Goal: Task Accomplishment & Management: Manage account settings

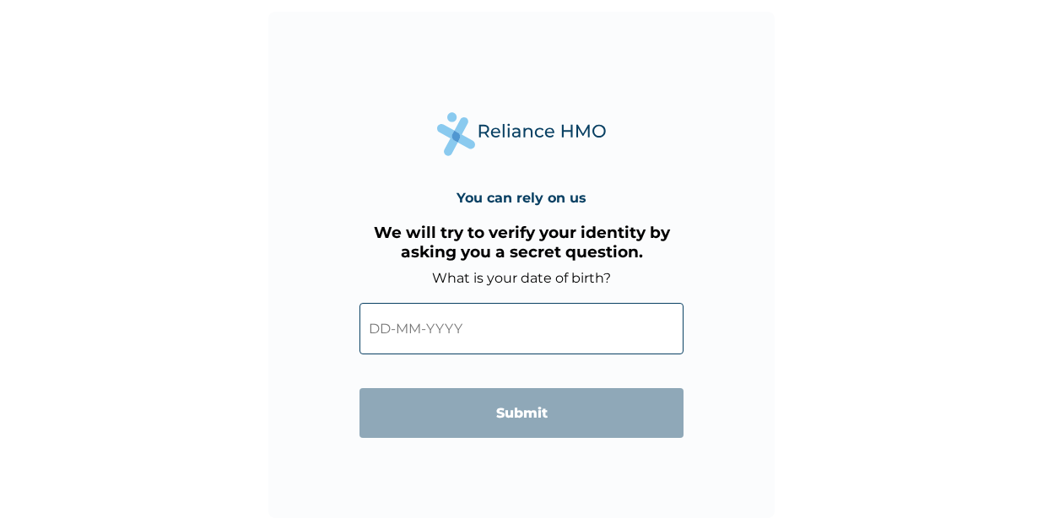
click at [391, 321] on input "text" at bounding box center [521, 328] width 324 height 51
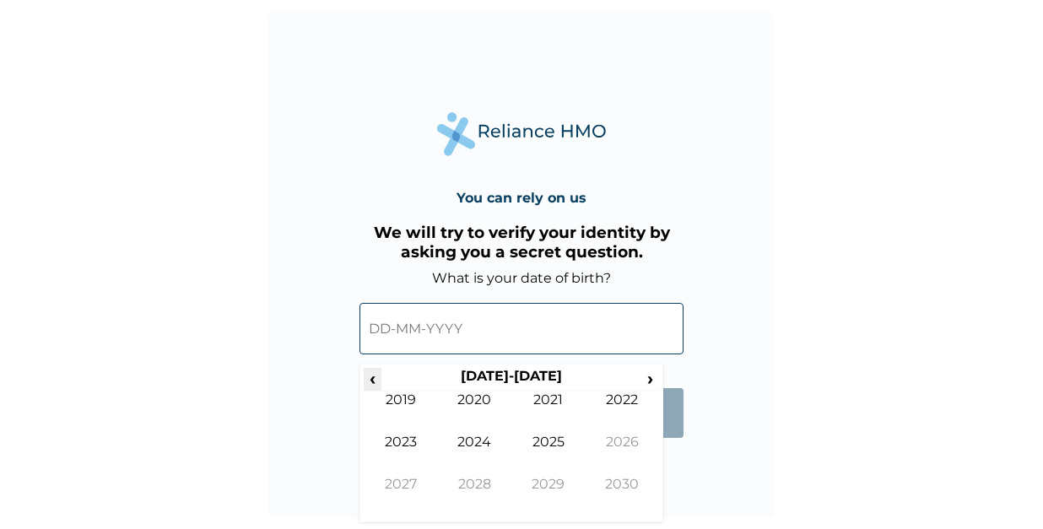
click at [380, 376] on span "‹" at bounding box center [373, 378] width 18 height 21
click at [381, 376] on span "‹" at bounding box center [373, 378] width 18 height 21
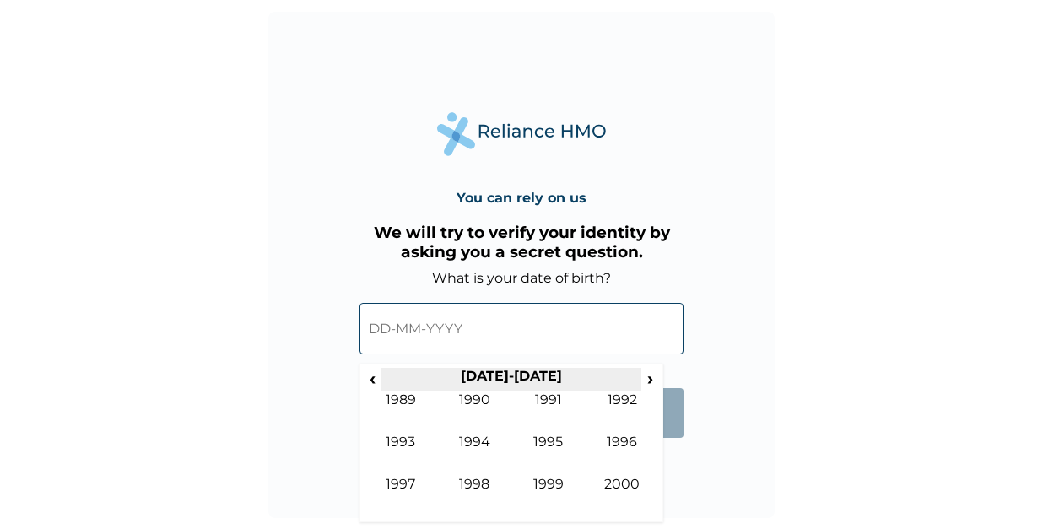
click at [382, 372] on th "1990-1999" at bounding box center [510, 380] width 259 height 24
click at [382, 370] on th "1990-1999" at bounding box center [510, 380] width 259 height 24
click at [383, 370] on th "1990-1999" at bounding box center [510, 380] width 259 height 24
click at [370, 383] on span "‹" at bounding box center [373, 378] width 18 height 21
click at [372, 376] on span "‹" at bounding box center [373, 378] width 18 height 21
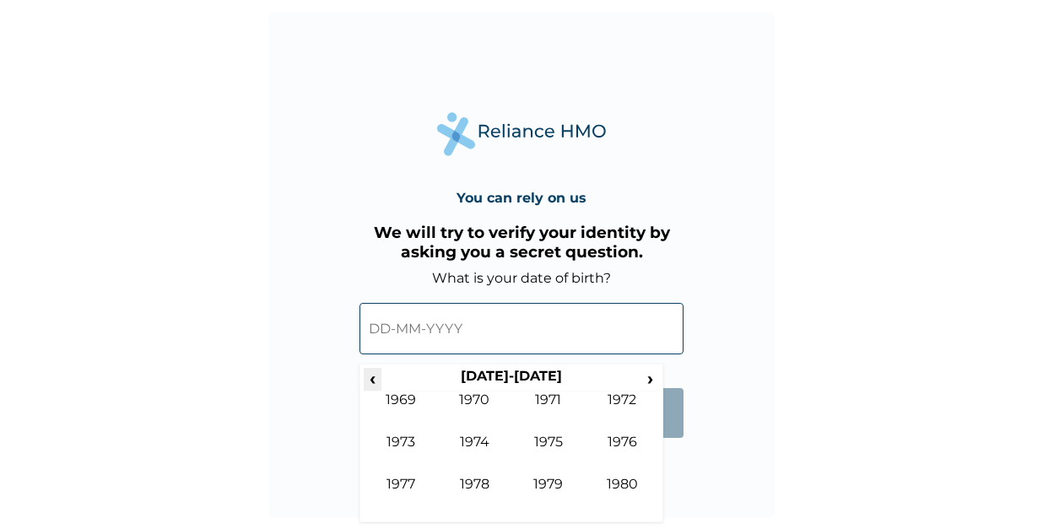
click at [375, 372] on span "‹" at bounding box center [373, 378] width 18 height 21
click at [648, 371] on span "›" at bounding box center [650, 378] width 19 height 21
click at [676, 448] on form "What is your date of birth? ‹ 1970-1979 › 1969 1970 1971 1972 1973 1974 1975 19…" at bounding box center [521, 362] width 324 height 185
click at [678, 441] on form "What is your date of birth? ‹ 1970-1979 › 1969 1970 1971 1972 1973 1974 1975 19…" at bounding box center [521, 362] width 324 height 185
click at [647, 376] on span "›" at bounding box center [650, 378] width 19 height 21
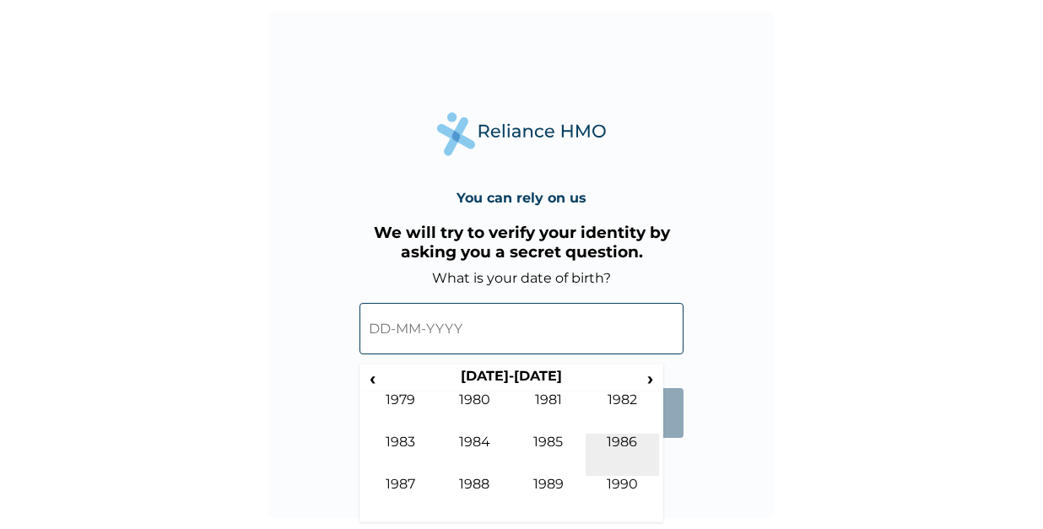
click at [627, 436] on td "1986" at bounding box center [623, 455] width 74 height 42
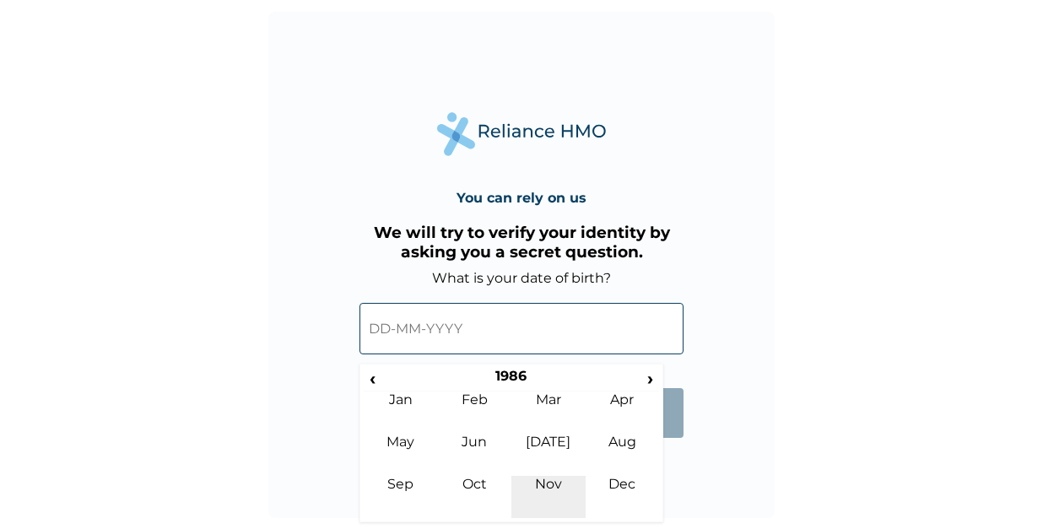
click at [559, 480] on td "Nov" at bounding box center [548, 497] width 74 height 42
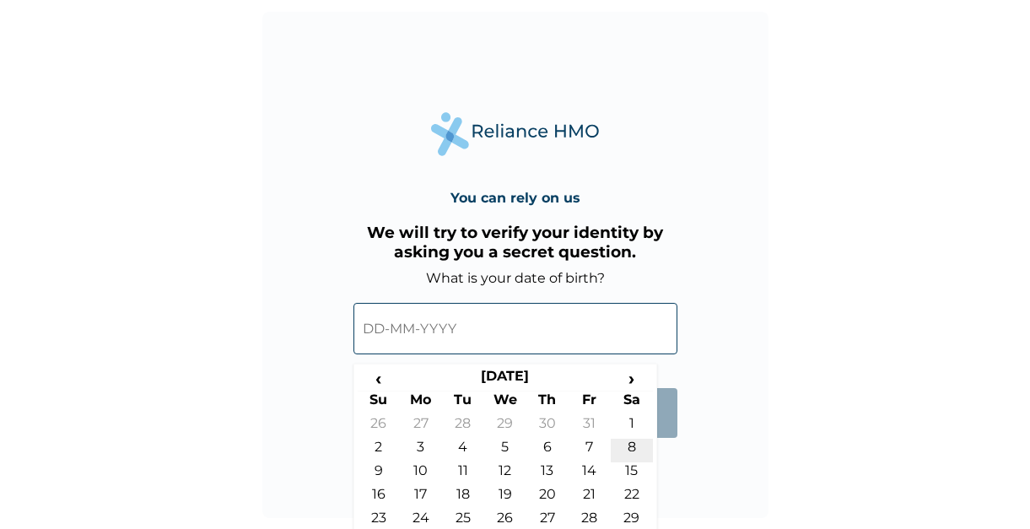
click at [636, 444] on td "8" at bounding box center [632, 451] width 42 height 24
type input "08-11-1986"
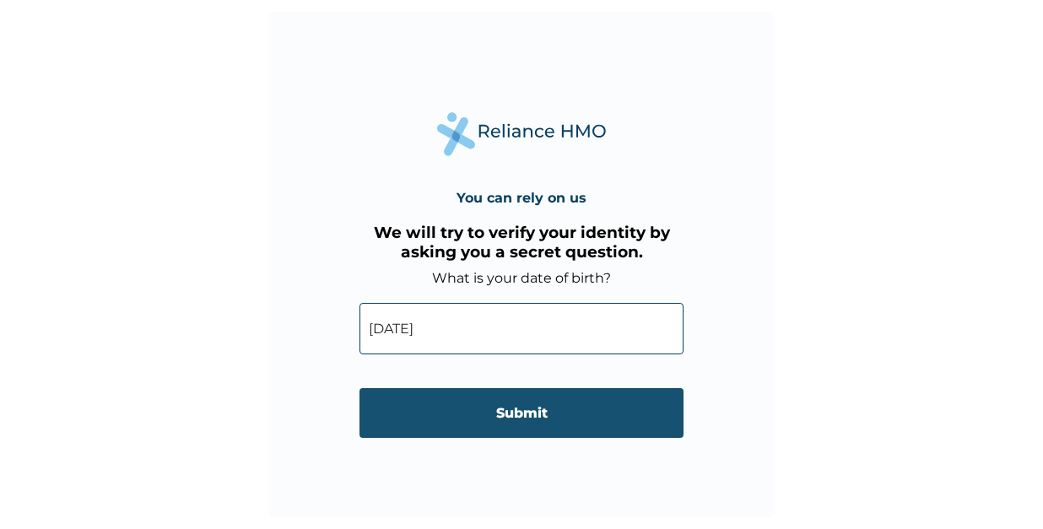
click at [531, 413] on input "Submit" at bounding box center [521, 413] width 324 height 50
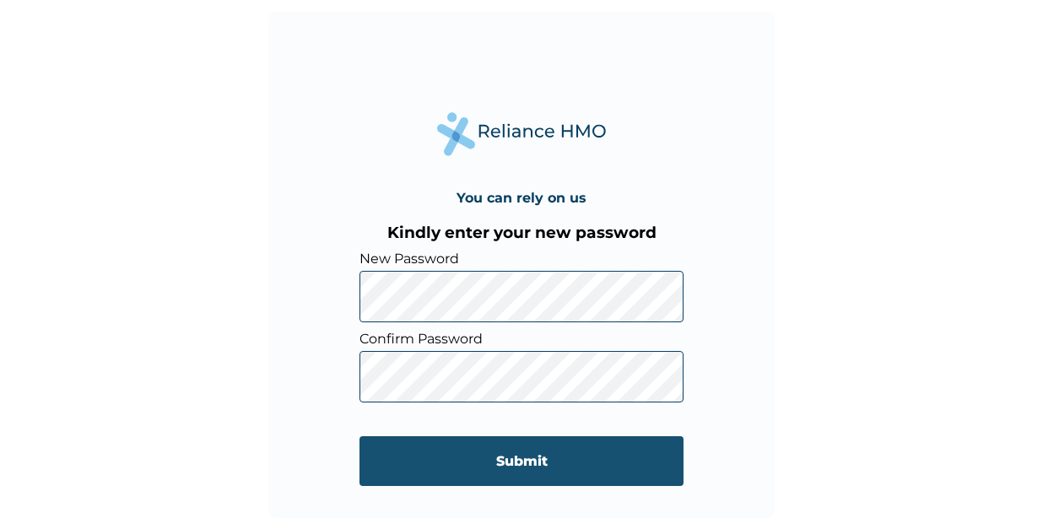
click at [484, 451] on input "Submit" at bounding box center [521, 461] width 324 height 50
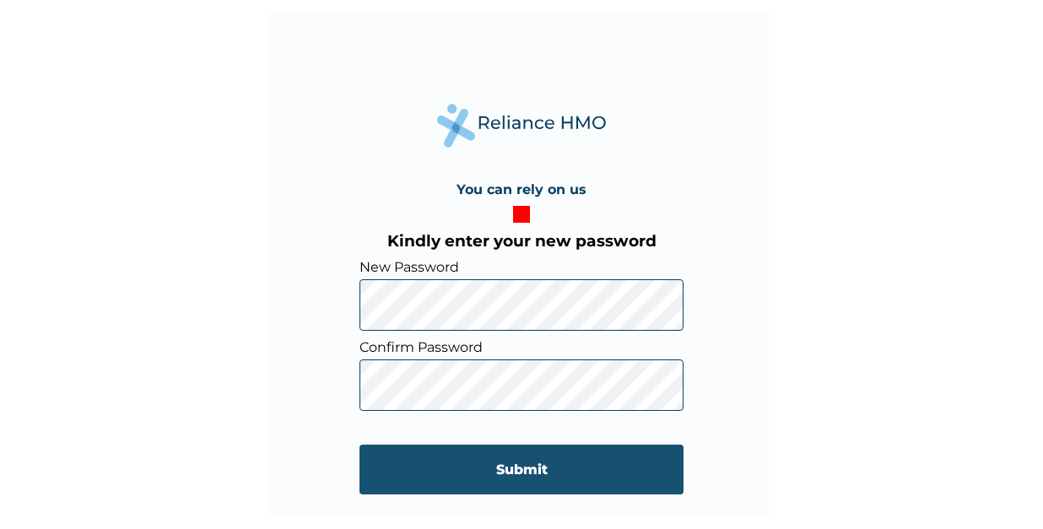
click at [492, 468] on input "Submit" at bounding box center [521, 470] width 324 height 50
click at [491, 473] on input "Submit" at bounding box center [521, 470] width 324 height 50
click at [451, 465] on input "Submit" at bounding box center [521, 470] width 324 height 50
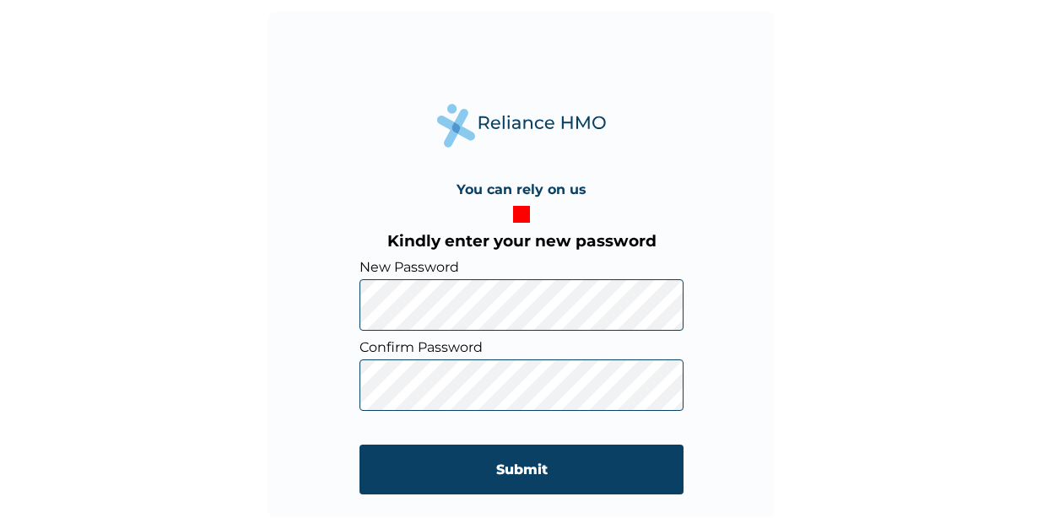
click at [519, 216] on div at bounding box center [521, 214] width 17 height 17
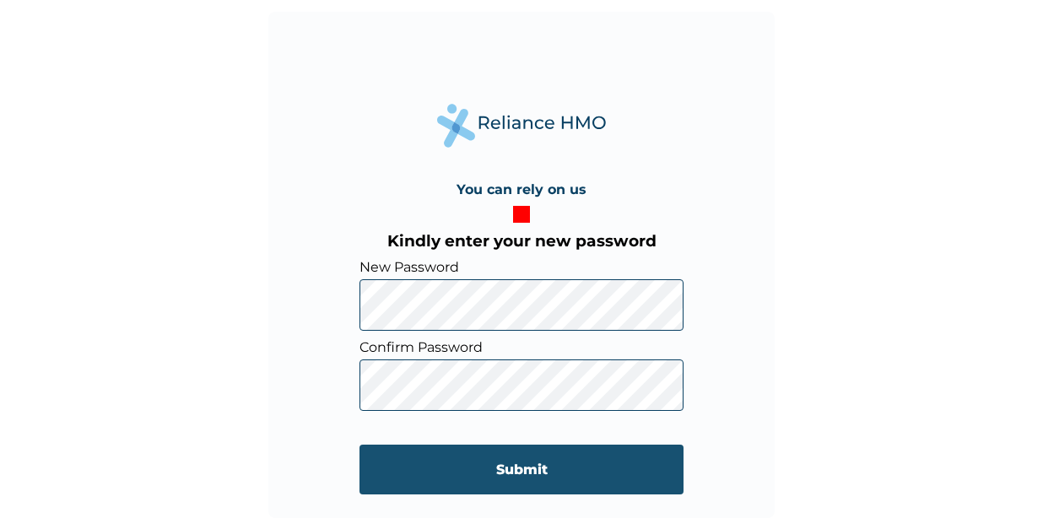
click at [525, 455] on input "Submit" at bounding box center [521, 470] width 324 height 50
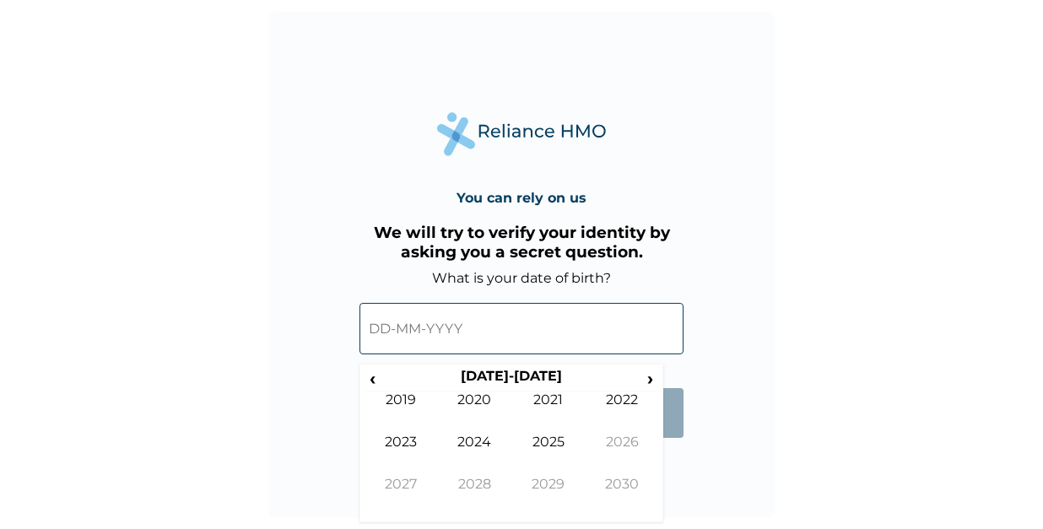
click at [417, 335] on input "text" at bounding box center [521, 328] width 324 height 51
click at [648, 376] on span "›" at bounding box center [650, 378] width 19 height 21
click at [372, 379] on span "‹" at bounding box center [373, 378] width 18 height 21
click at [373, 379] on span "‹" at bounding box center [373, 378] width 18 height 21
click at [373, 378] on span "‹" at bounding box center [373, 378] width 18 height 21
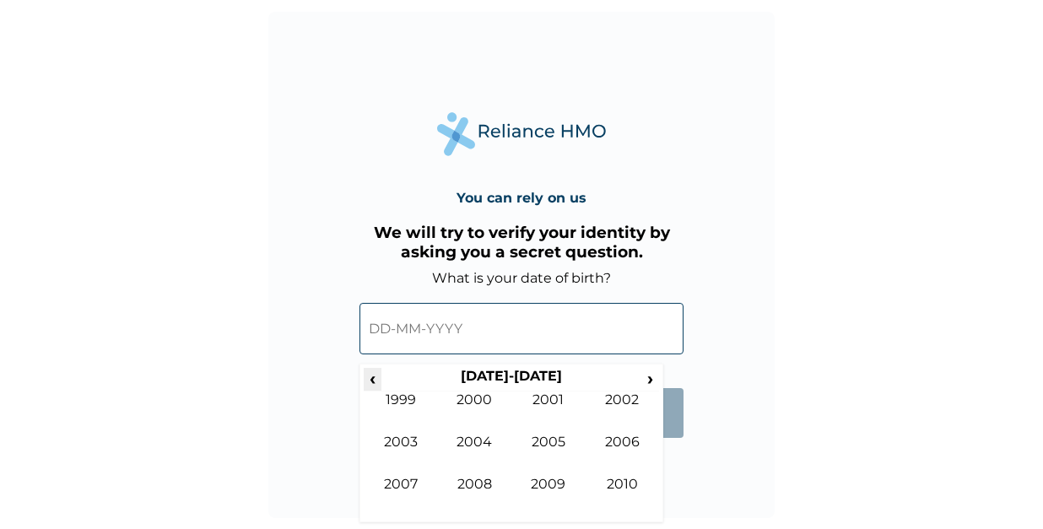
click at [373, 378] on span "‹" at bounding box center [373, 378] width 18 height 21
click at [373, 377] on span "‹" at bounding box center [373, 378] width 18 height 21
click at [636, 437] on td "1986" at bounding box center [623, 455] width 74 height 42
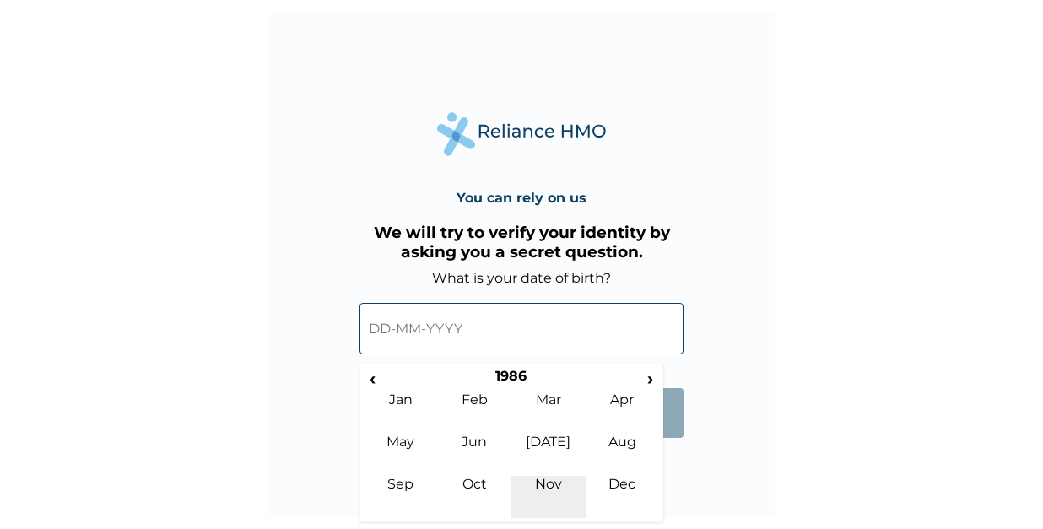
click at [549, 480] on td "Nov" at bounding box center [548, 497] width 74 height 42
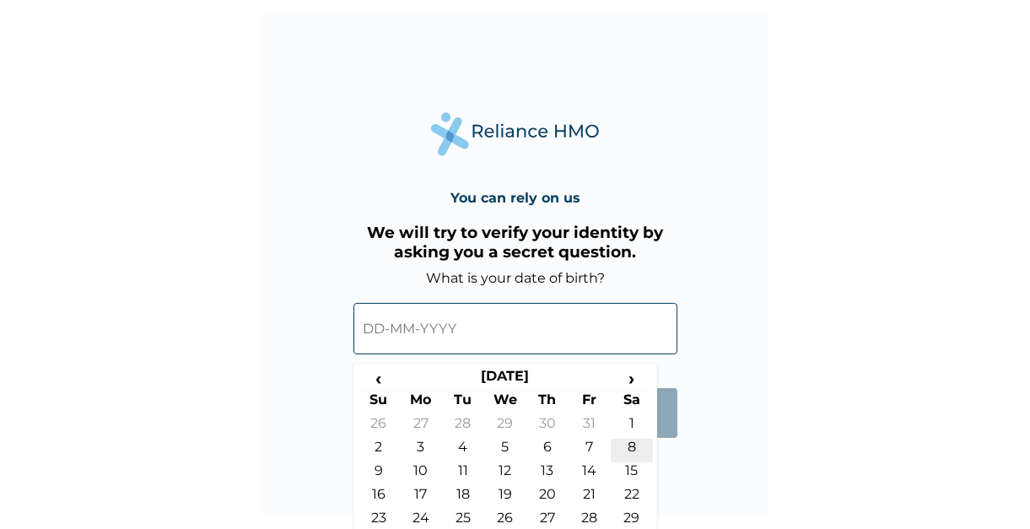
click at [619, 441] on td "8" at bounding box center [632, 451] width 42 height 24
type input "08-11-1986"
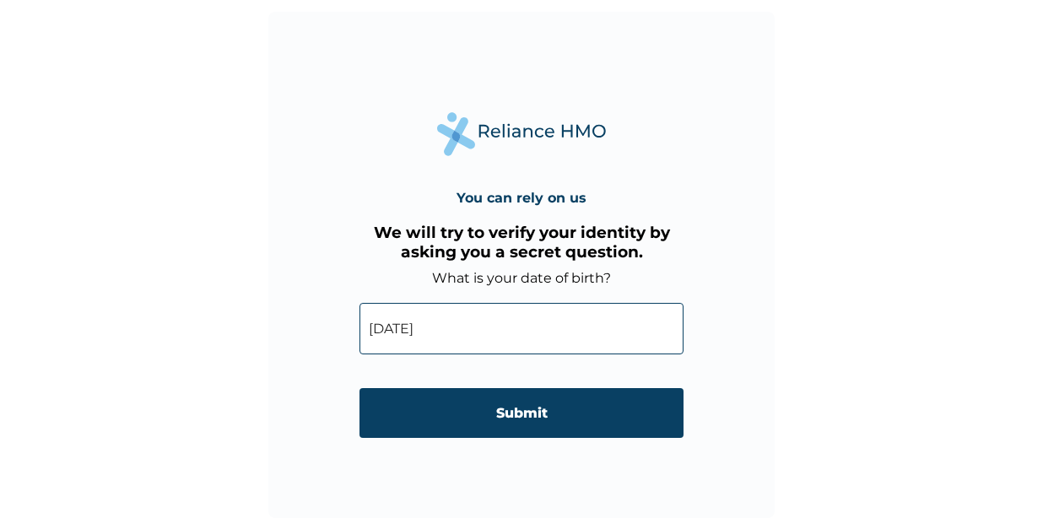
click at [556, 401] on input "Submit" at bounding box center [521, 413] width 324 height 50
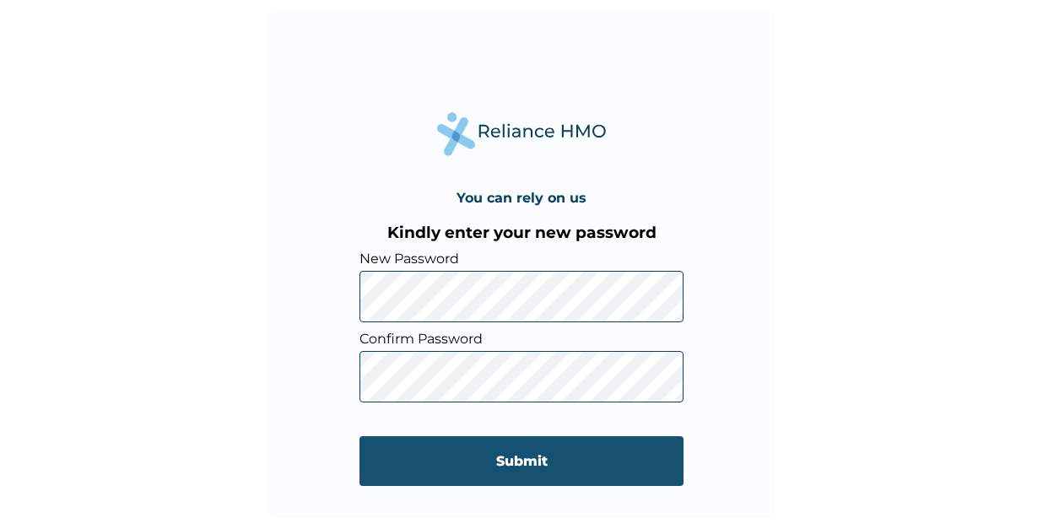
click at [482, 462] on input "Submit" at bounding box center [521, 461] width 324 height 50
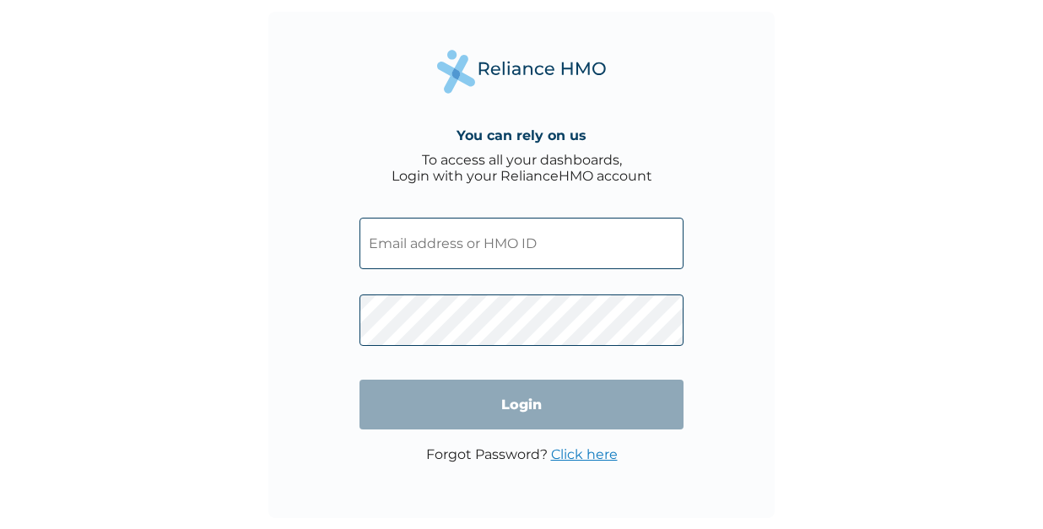
click at [411, 248] on input "text" at bounding box center [521, 243] width 324 height 51
paste input "[PERSON_NAME]/10032/B"
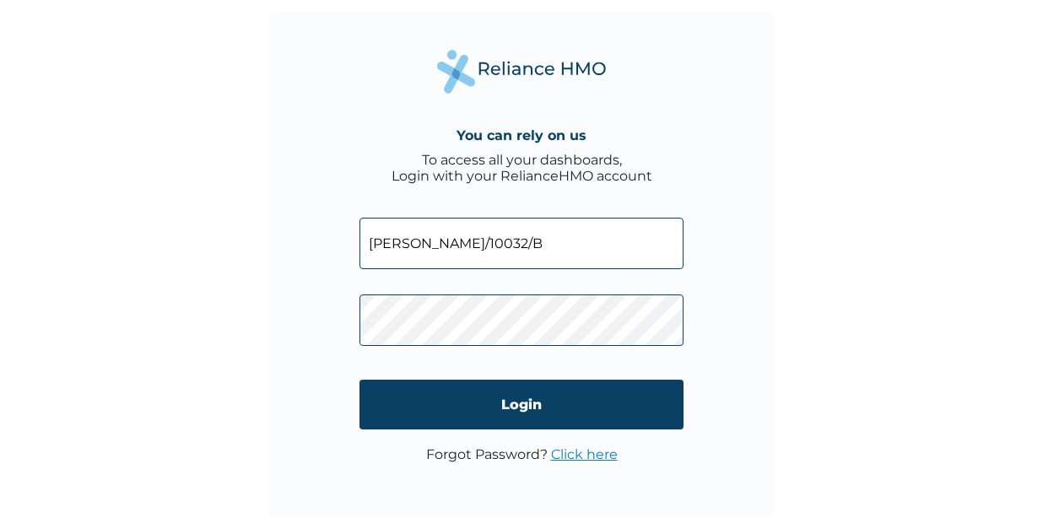
type input "[PERSON_NAME]/10032/B"
click at [527, 376] on form "ELY/10032/B Login" at bounding box center [521, 324] width 324 height 246
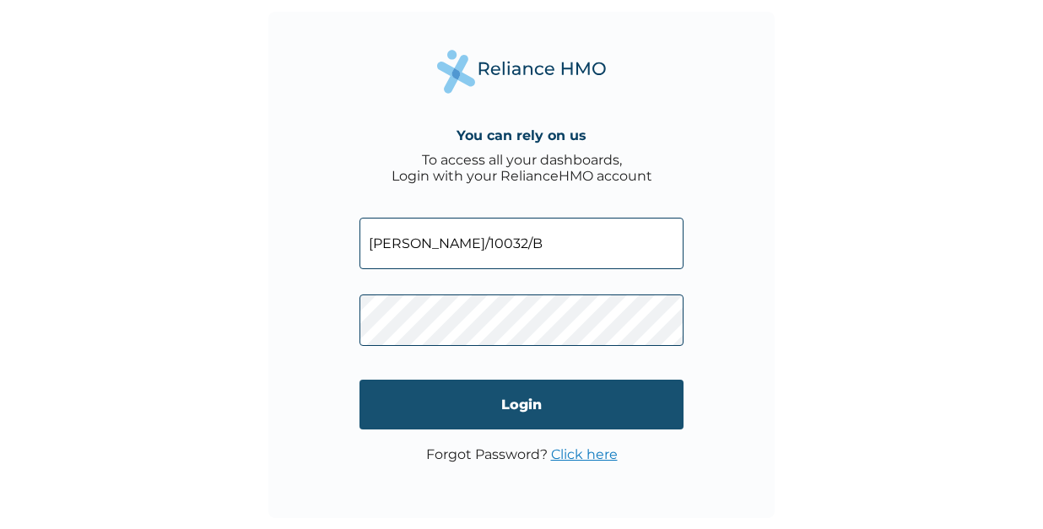
click at [522, 402] on input "Login" at bounding box center [521, 405] width 324 height 50
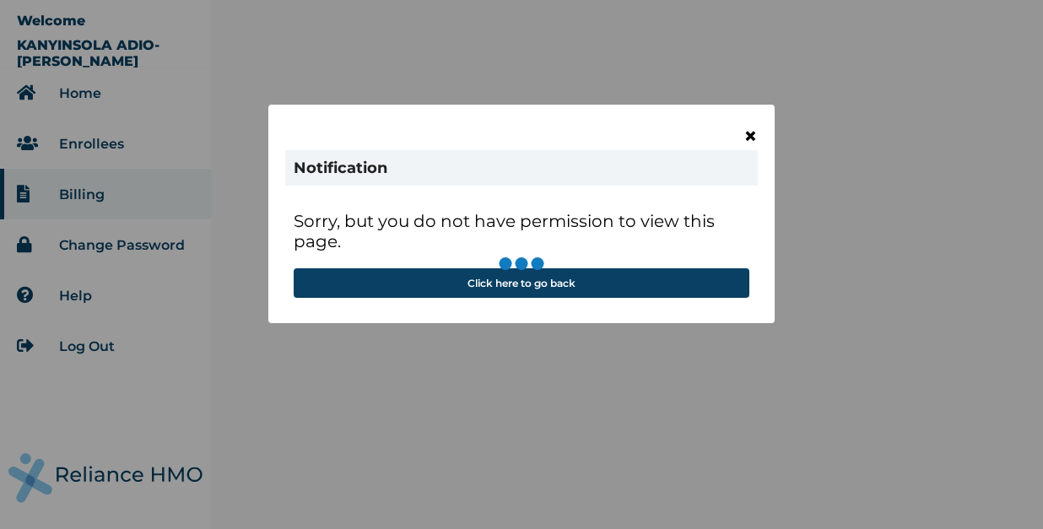
click at [755, 135] on span "×" at bounding box center [750, 136] width 14 height 29
click at [749, 132] on span "×" at bounding box center [750, 136] width 14 height 29
click at [751, 132] on span "×" at bounding box center [750, 136] width 14 height 29
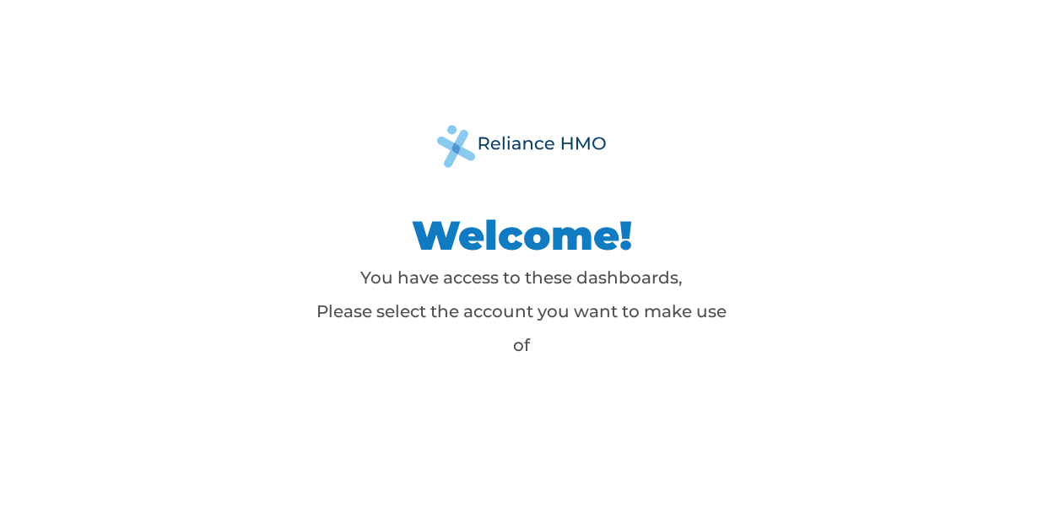
click at [523, 237] on h1 "Welcome!" at bounding box center [522, 235] width 422 height 51
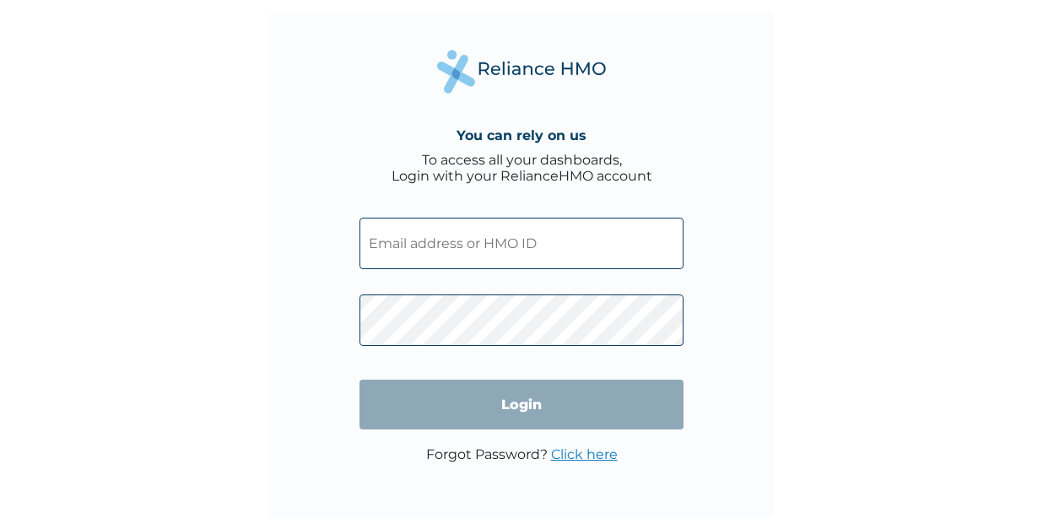
click at [402, 241] on input "text" at bounding box center [521, 243] width 324 height 51
paste input "ELY/10032/B"
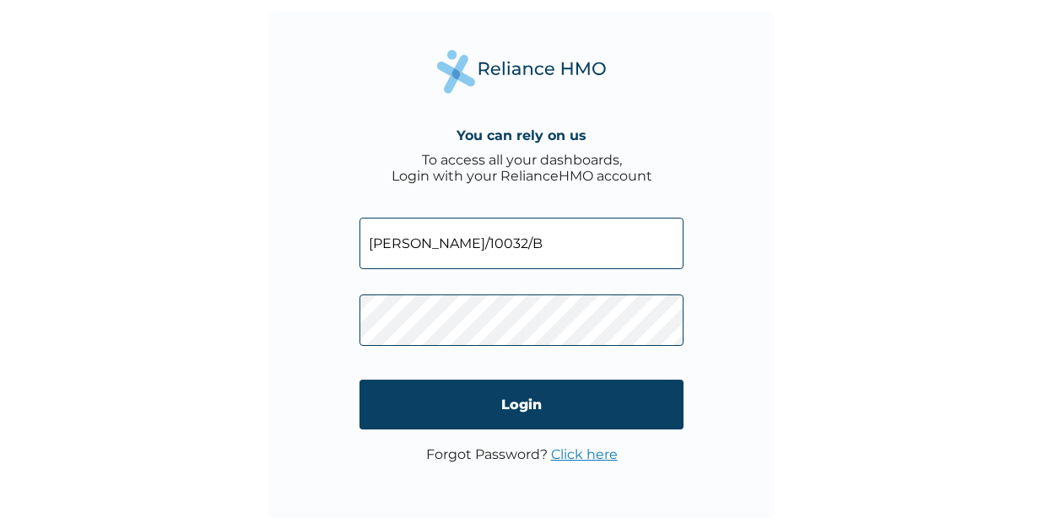
type input "ELY/10032/B"
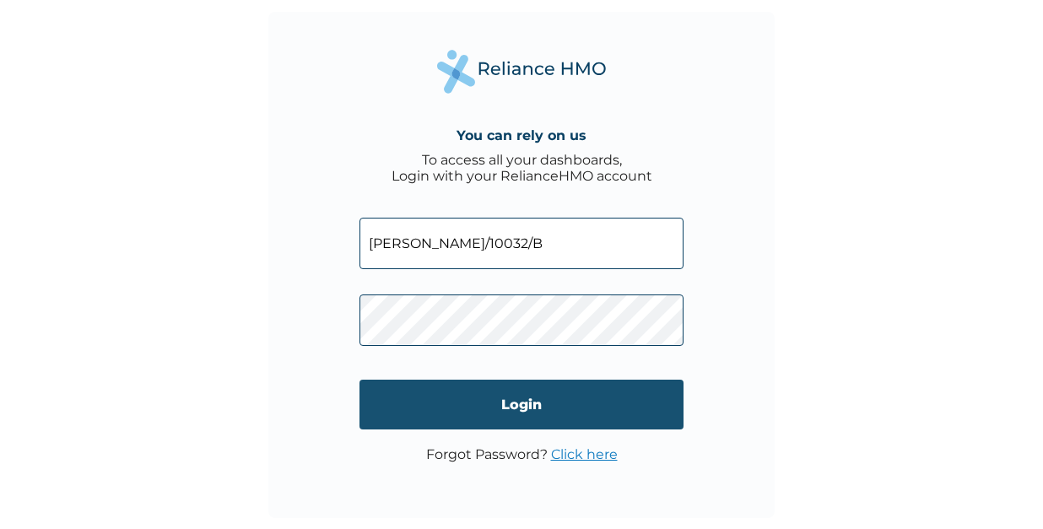
click at [451, 392] on input "Login" at bounding box center [521, 405] width 324 height 50
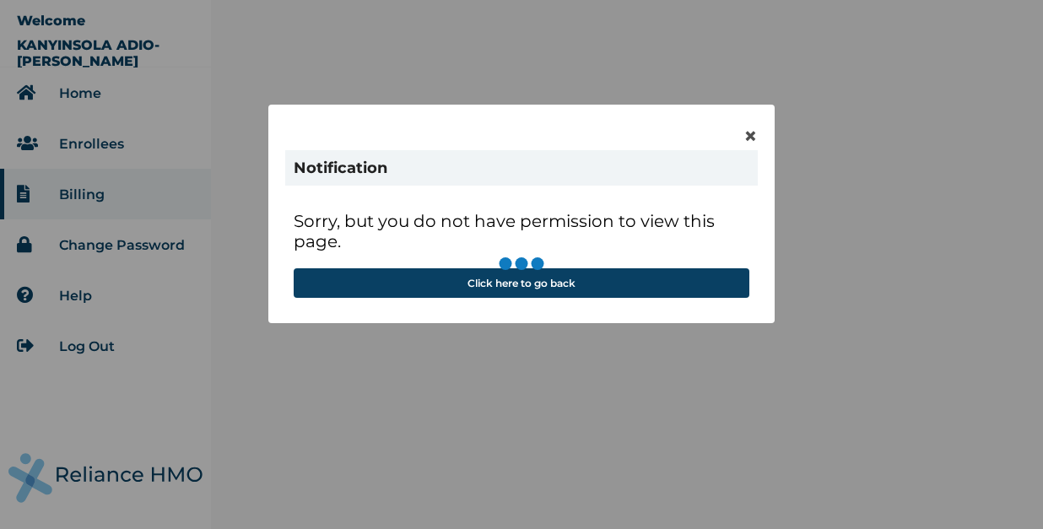
click at [82, 89] on div "× Notification Sorry, but you do not have permission to view this page. Click h…" at bounding box center [521, 264] width 1043 height 529
click at [749, 134] on span "×" at bounding box center [750, 136] width 14 height 29
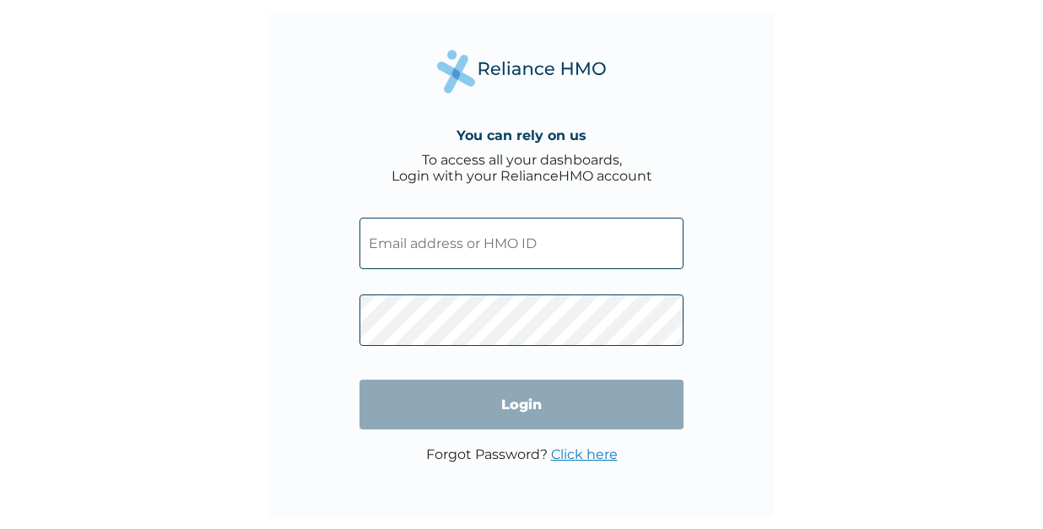
click at [400, 249] on input "text" at bounding box center [521, 243] width 324 height 51
paste input "[PERSON_NAME]/10032/B"
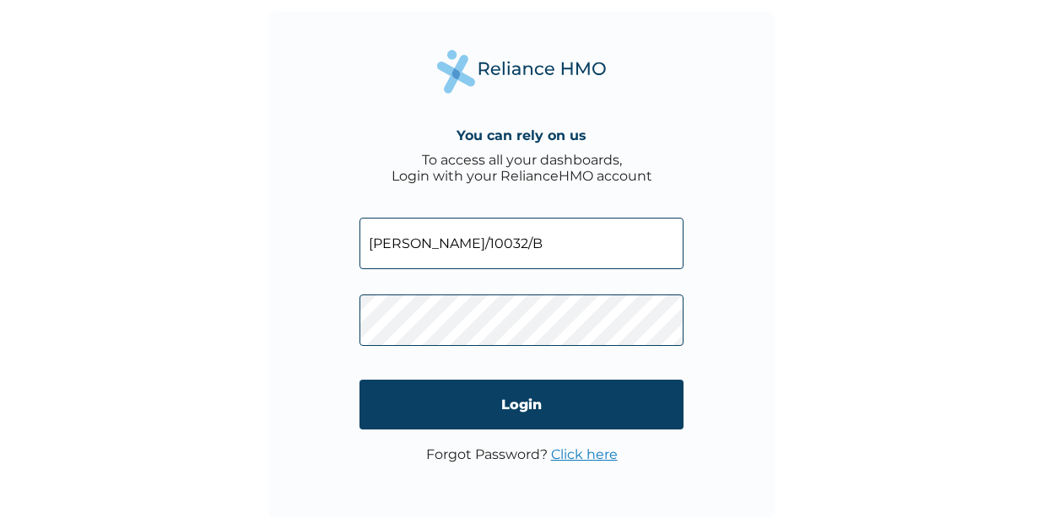
type input "[PERSON_NAME]/10032/B"
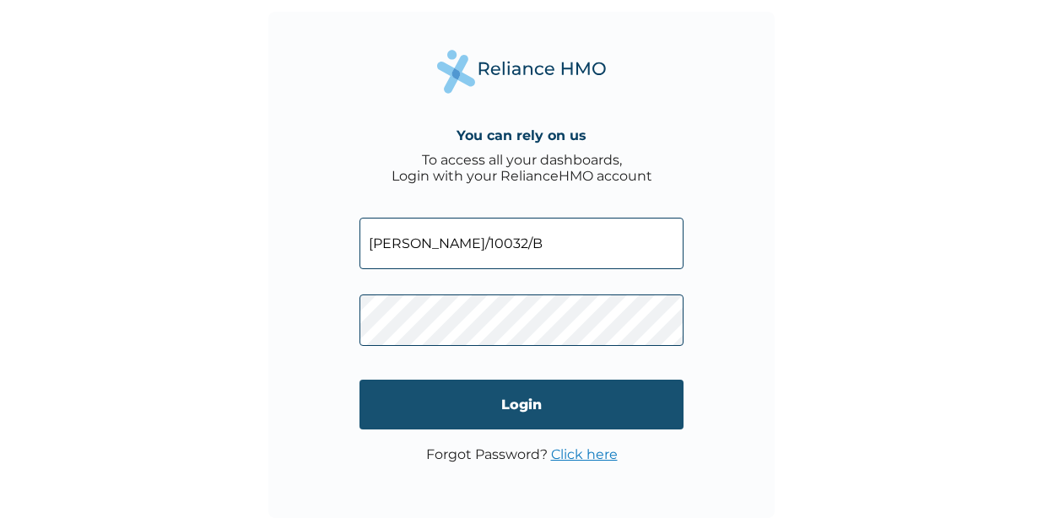
click at [454, 396] on input "Login" at bounding box center [521, 405] width 324 height 50
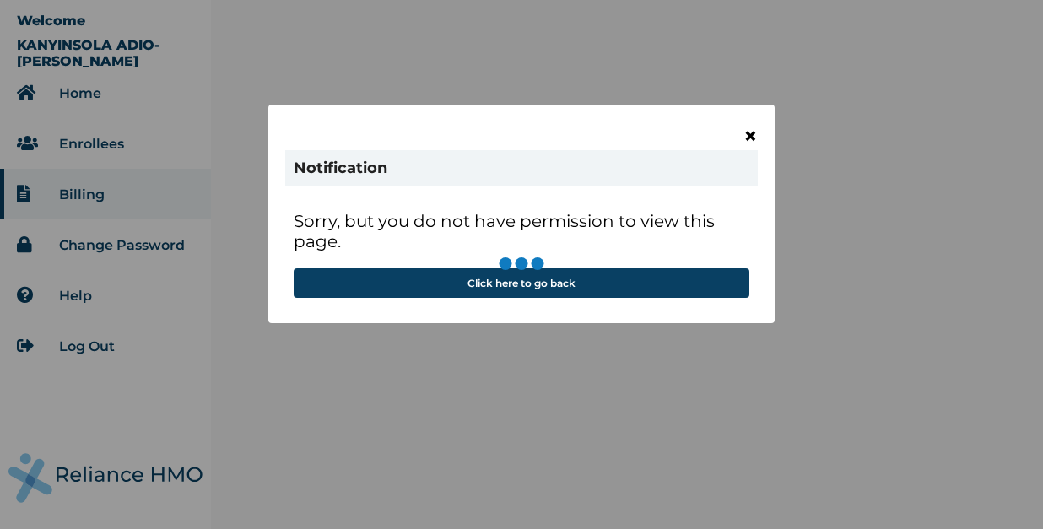
click at [754, 133] on span "×" at bounding box center [750, 136] width 14 height 29
